Goal: Task Accomplishment & Management: Manage account settings

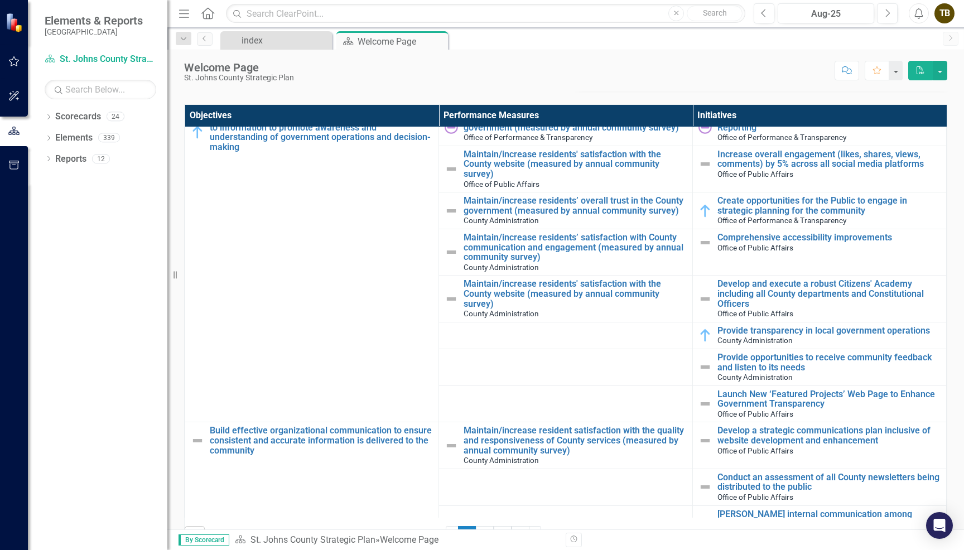
scroll to position [112, 0]
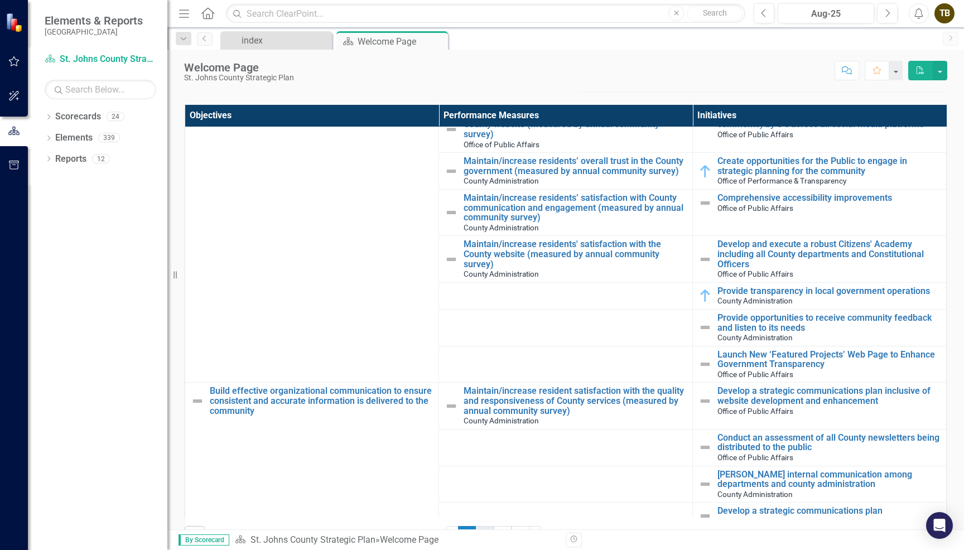
click at [482, 433] on link "2" at bounding box center [485, 535] width 18 height 19
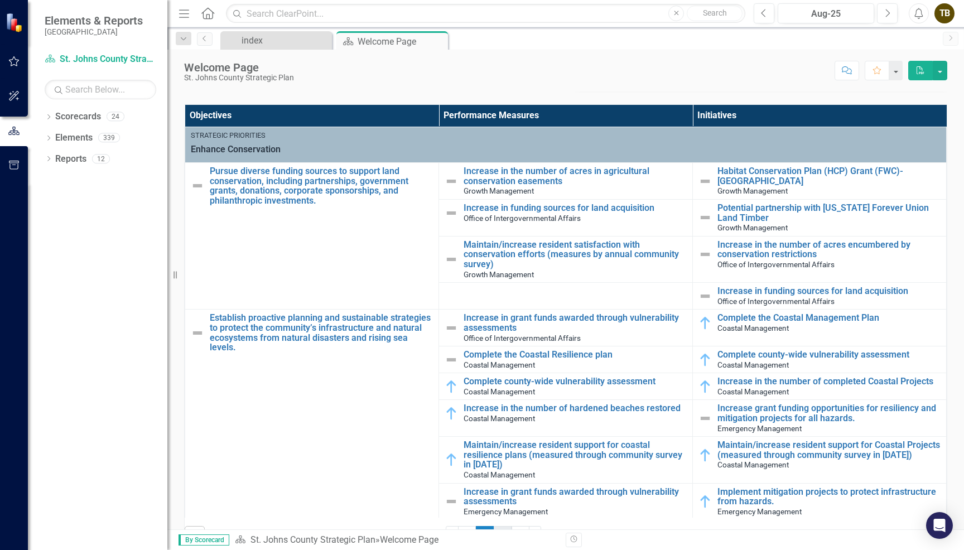
click at [499, 433] on link "3" at bounding box center [503, 535] width 18 height 19
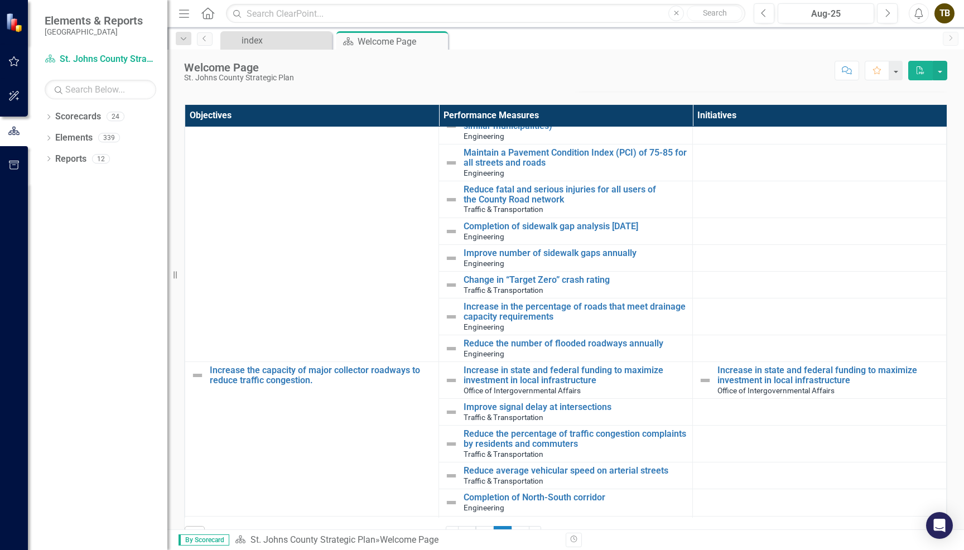
scroll to position [112, 0]
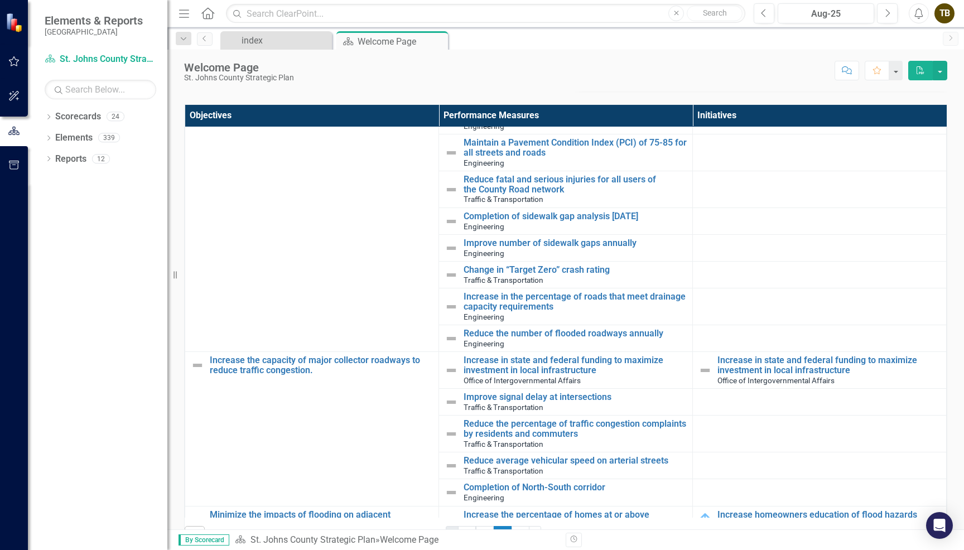
click at [449, 433] on link "‹ Previous" at bounding box center [452, 535] width 13 height 19
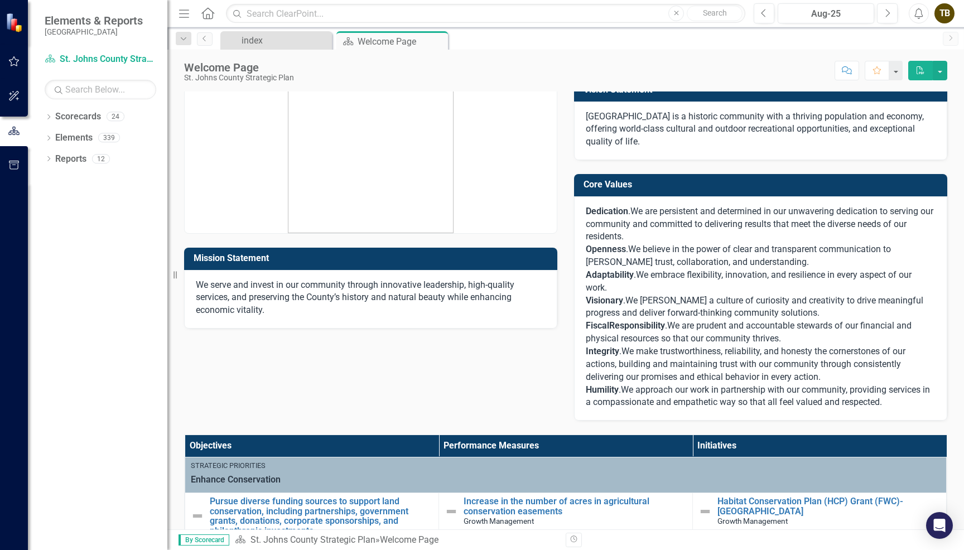
scroll to position [0, 0]
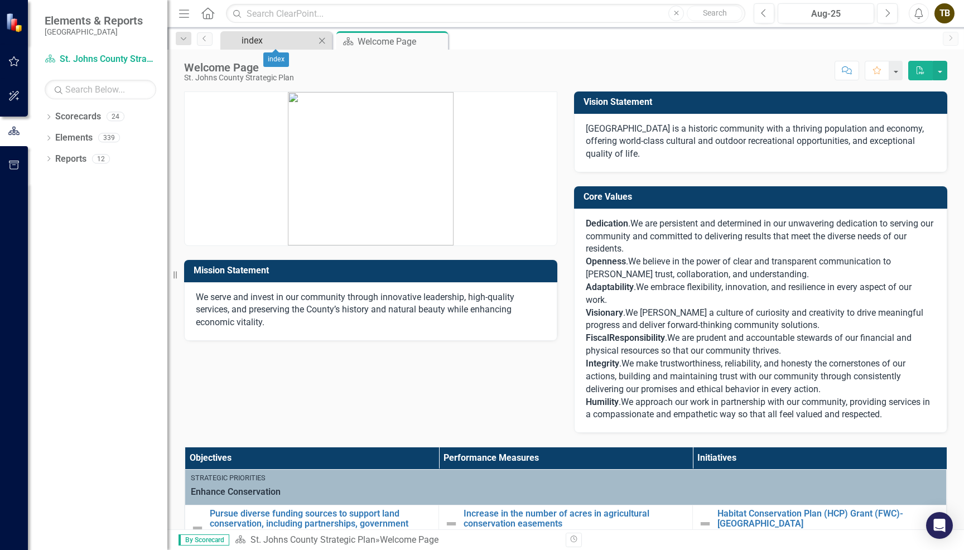
click at [280, 41] on div "index" at bounding box center [278, 40] width 74 height 14
click at [49, 117] on icon "Dropdown" at bounding box center [49, 118] width 8 height 6
click at [55, 138] on icon "Dropdown" at bounding box center [54, 137] width 8 height 7
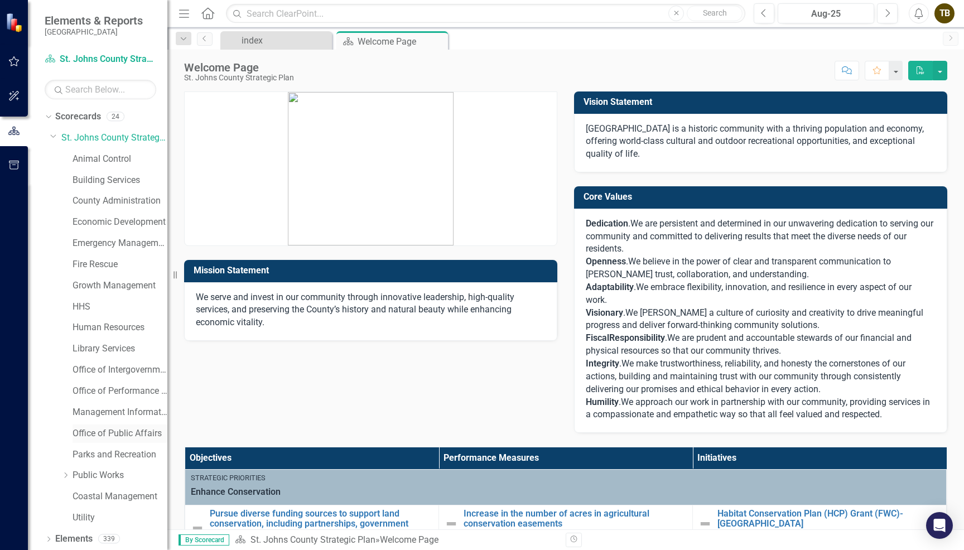
click at [114, 429] on link "Office of Public Affairs" at bounding box center [119, 433] width 95 height 13
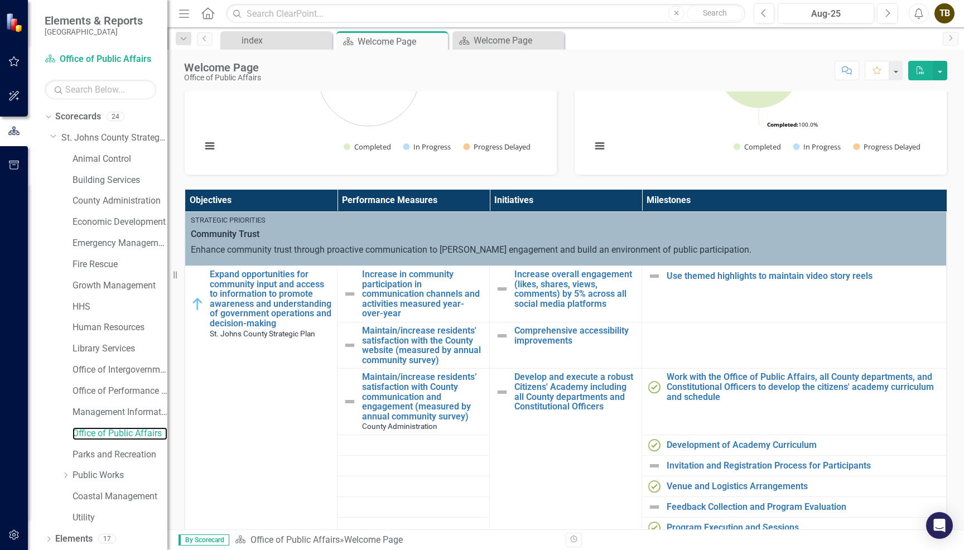
scroll to position [279, 0]
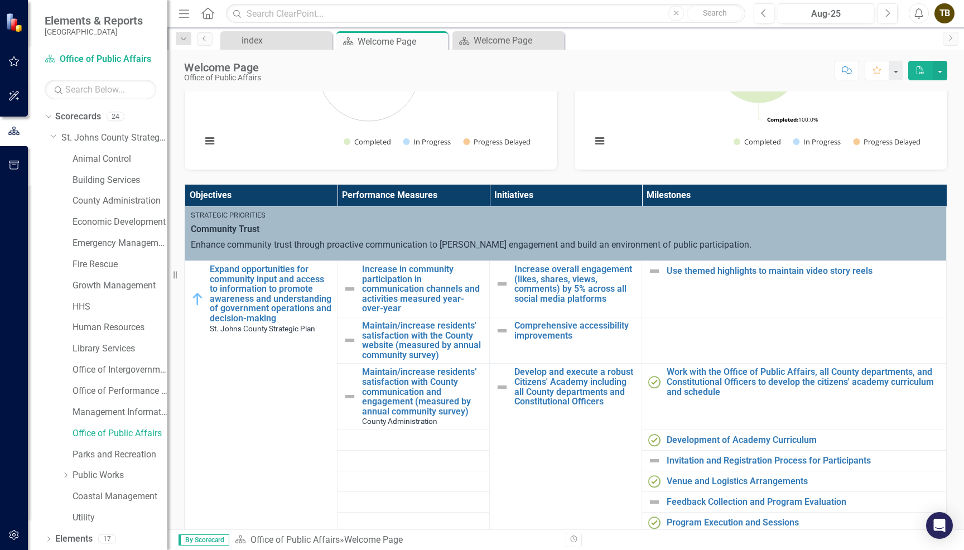
click at [857, 13] on div "TB" at bounding box center [944, 13] width 20 height 20
click at [857, 138] on link "Logout Log Out" at bounding box center [909, 140] width 88 height 21
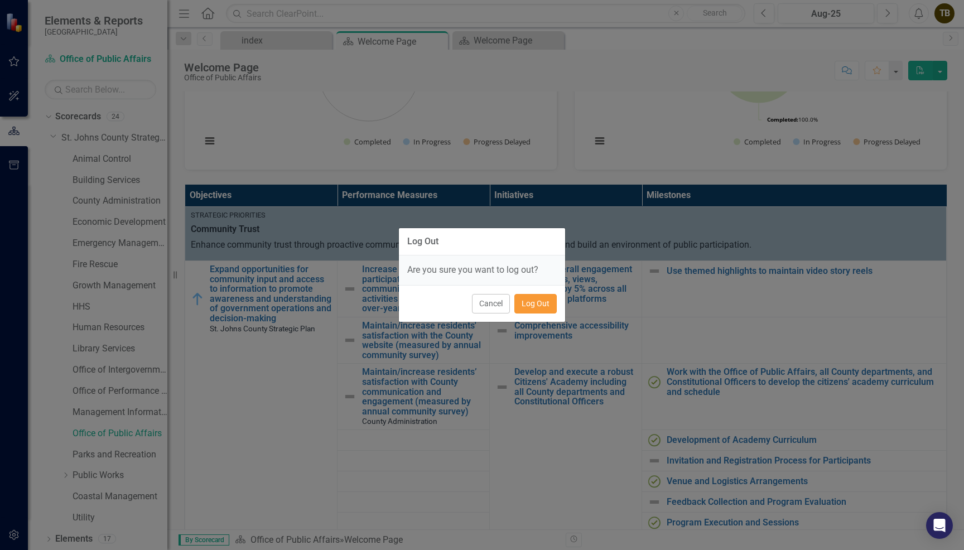
click at [540, 303] on button "Log Out" at bounding box center [535, 304] width 42 height 20
